Goal: Information Seeking & Learning: Learn about a topic

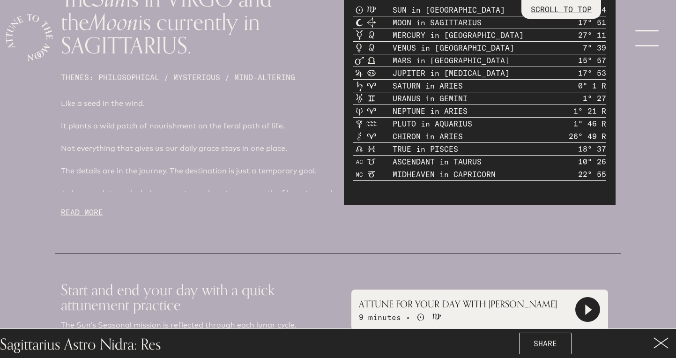
scroll to position [492, 0]
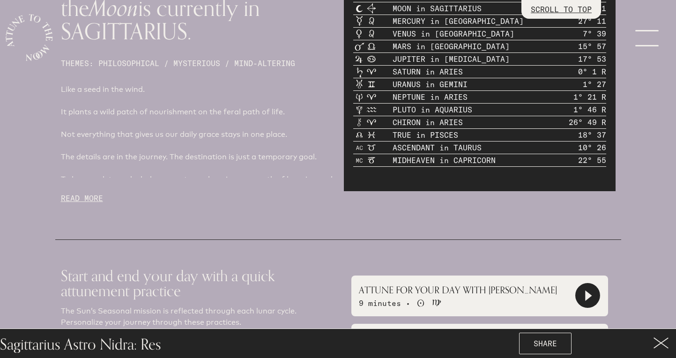
click at [99, 193] on p "READ MORE" at bounding box center [197, 198] width 272 height 11
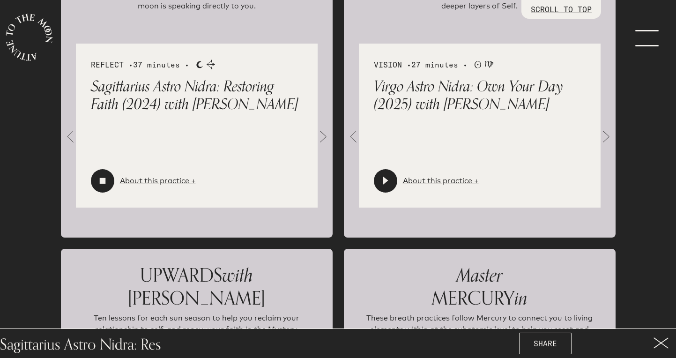
scroll to position [1728, 0]
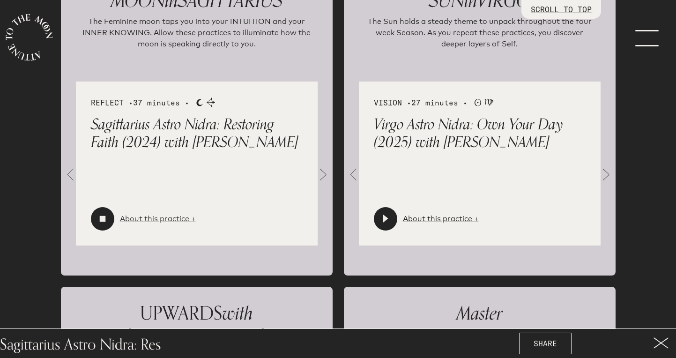
click at [135, 213] on link "About this practice +" at bounding box center [158, 218] width 76 height 11
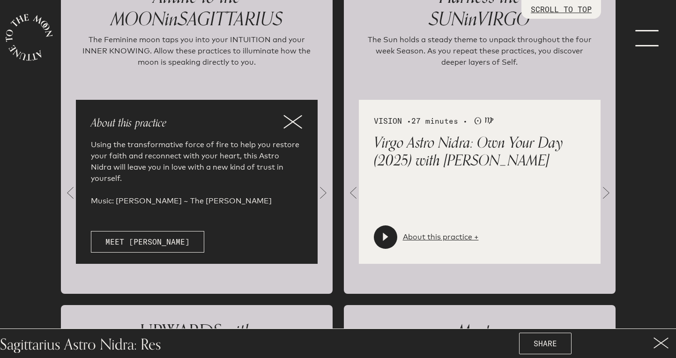
scroll to position [1706, 0]
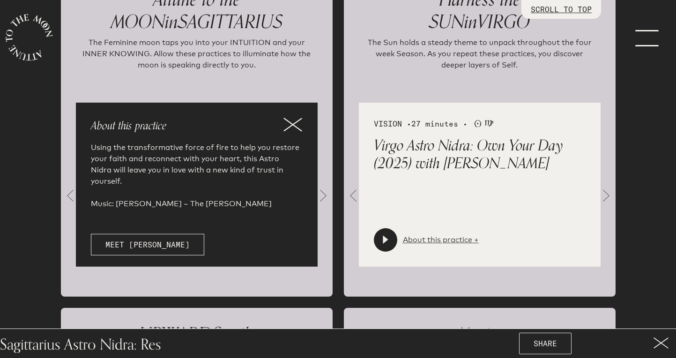
click at [419, 234] on link "About this practice +" at bounding box center [441, 239] width 76 height 11
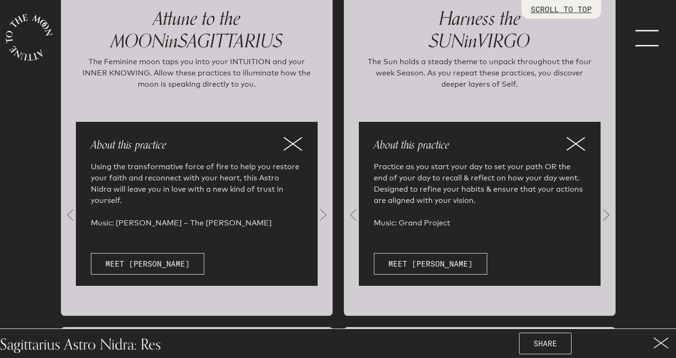
scroll to position [1686, 0]
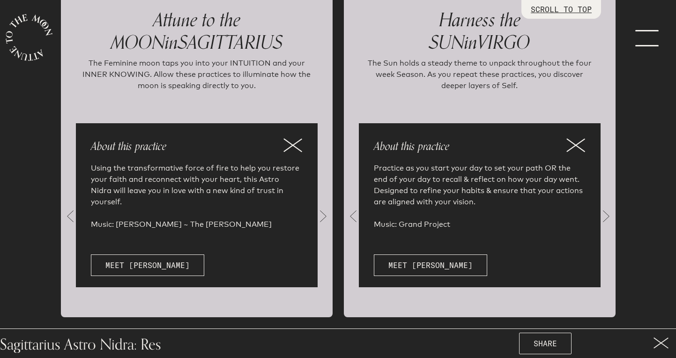
click at [298, 138] on icon at bounding box center [293, 145] width 19 height 14
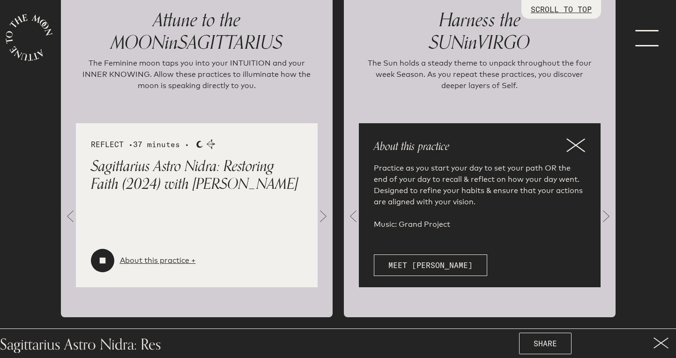
click at [579, 139] on icon at bounding box center [576, 145] width 17 height 13
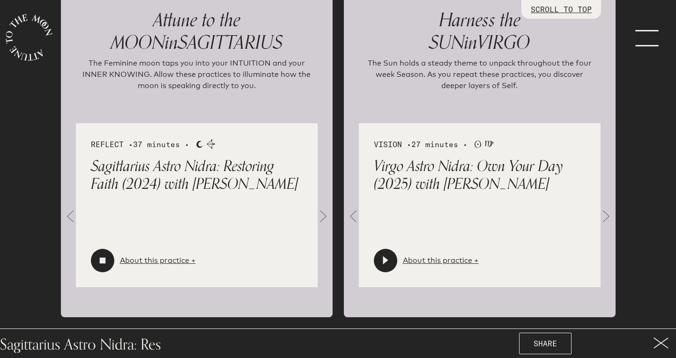
click at [609, 207] on span at bounding box center [606, 216] width 19 height 19
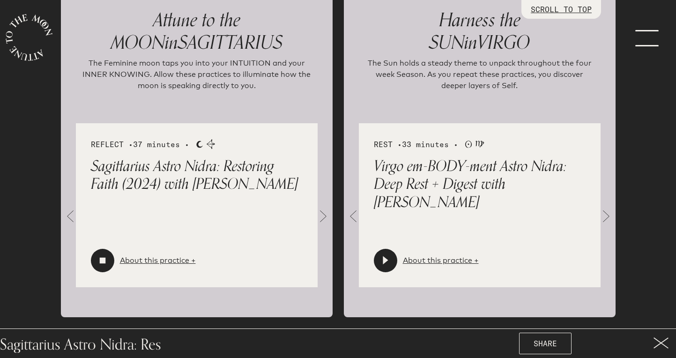
click at [609, 207] on span at bounding box center [606, 216] width 19 height 19
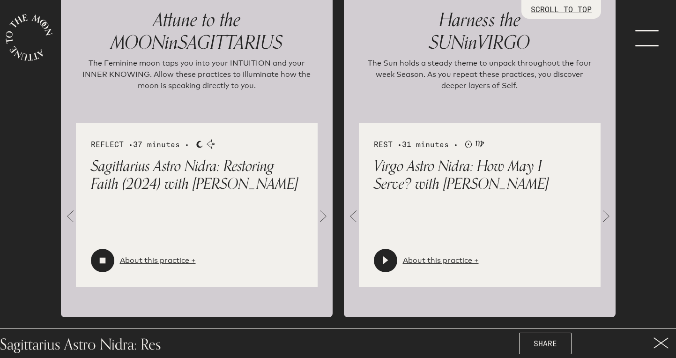
click at [609, 207] on span at bounding box center [606, 216] width 19 height 19
click at [322, 207] on span at bounding box center [323, 216] width 19 height 19
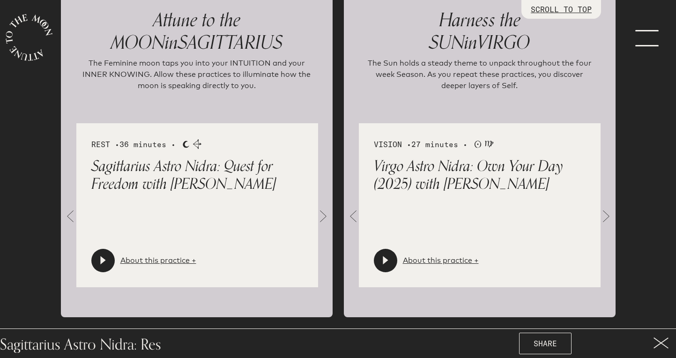
click at [323, 207] on span at bounding box center [323, 216] width 19 height 19
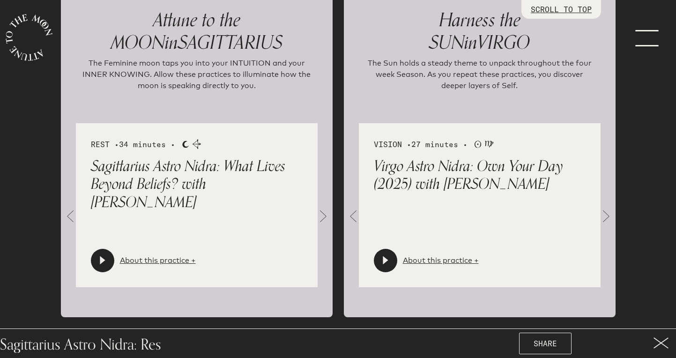
click at [323, 207] on span at bounding box center [323, 216] width 19 height 19
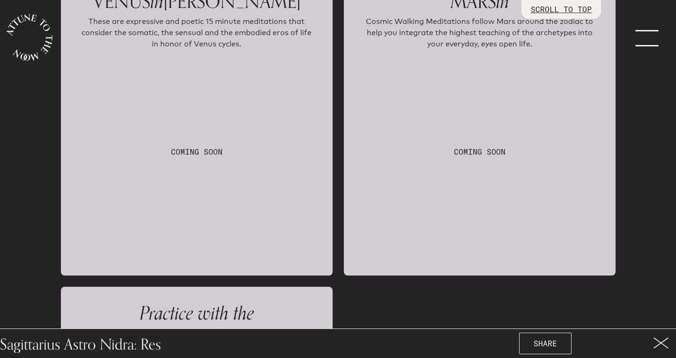
scroll to position [2490, 0]
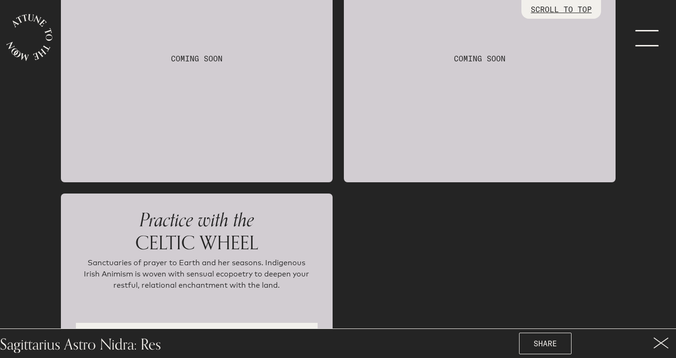
click at [219, 257] on p "Sanctuaries of prayer to Earth and her seasons. Indigenous Irish Animism is wov…" at bounding box center [197, 280] width 234 height 47
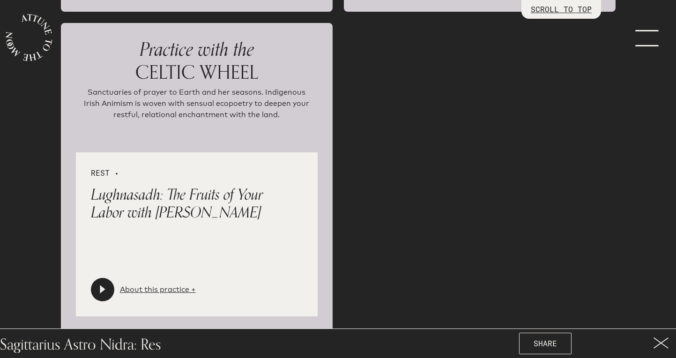
scroll to position [2733, 0]
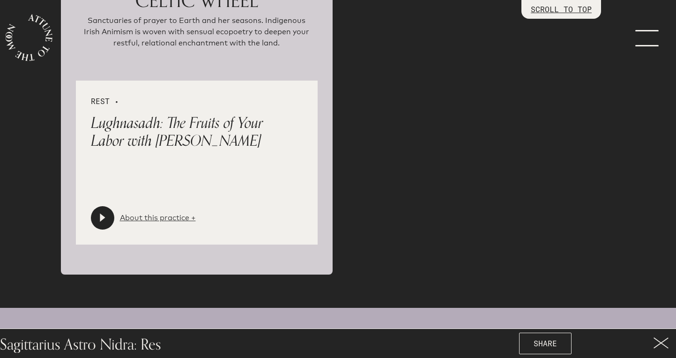
click at [155, 212] on link "About this practice +" at bounding box center [158, 217] width 76 height 11
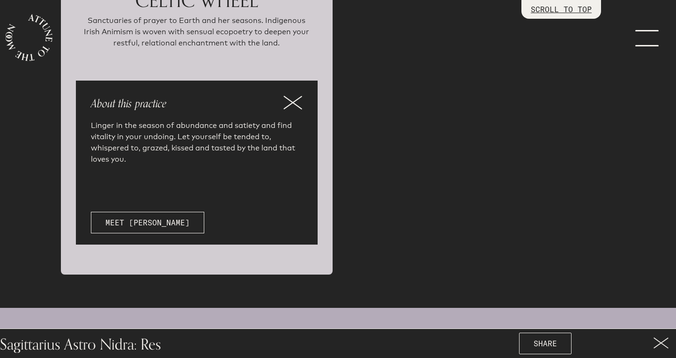
click at [293, 96] on icon at bounding box center [293, 103] width 19 height 14
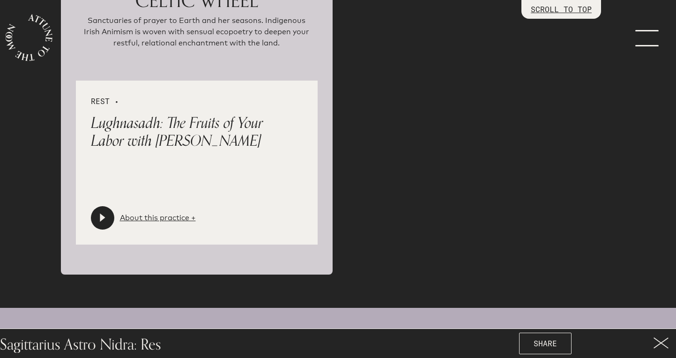
drag, startPoint x: 160, startPoint y: 112, endPoint x: 95, endPoint y: 116, distance: 64.8
click at [95, 116] on p "Lughnasadh: The Fruits of Your Labor with [PERSON_NAME]" at bounding box center [197, 132] width 212 height 36
drag, startPoint x: 91, startPoint y: 112, endPoint x: 183, endPoint y: 110, distance: 91.4
click at [183, 114] on p "Lughnasadh: The Fruits of Your Labor with [PERSON_NAME]" at bounding box center [197, 132] width 212 height 36
drag, startPoint x: 158, startPoint y: 112, endPoint x: 122, endPoint y: 118, distance: 35.8
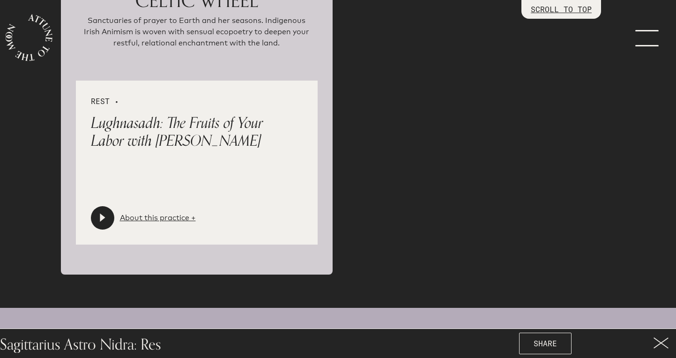
click at [122, 118] on p "Lughnasadh: The Fruits of Your Labor with [PERSON_NAME]" at bounding box center [197, 132] width 212 height 36
